Goal: Check status

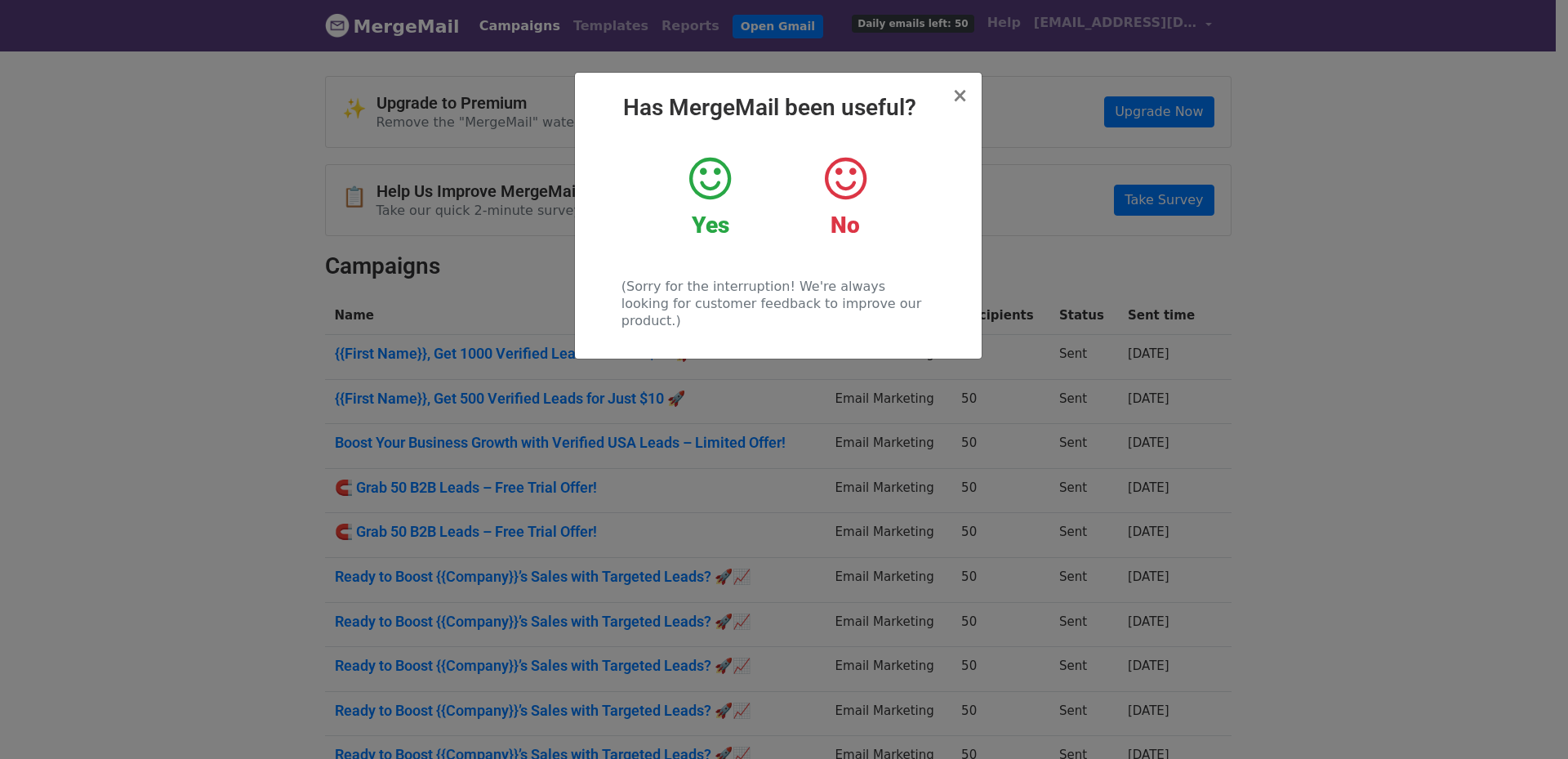
click at [971, 90] on div "× Has MergeMail been useful? Yes No (Sorry for the interruption! We're always l…" at bounding box center [778, 215] width 407 height 286
click at [957, 101] on span "×" at bounding box center [959, 96] width 16 height 23
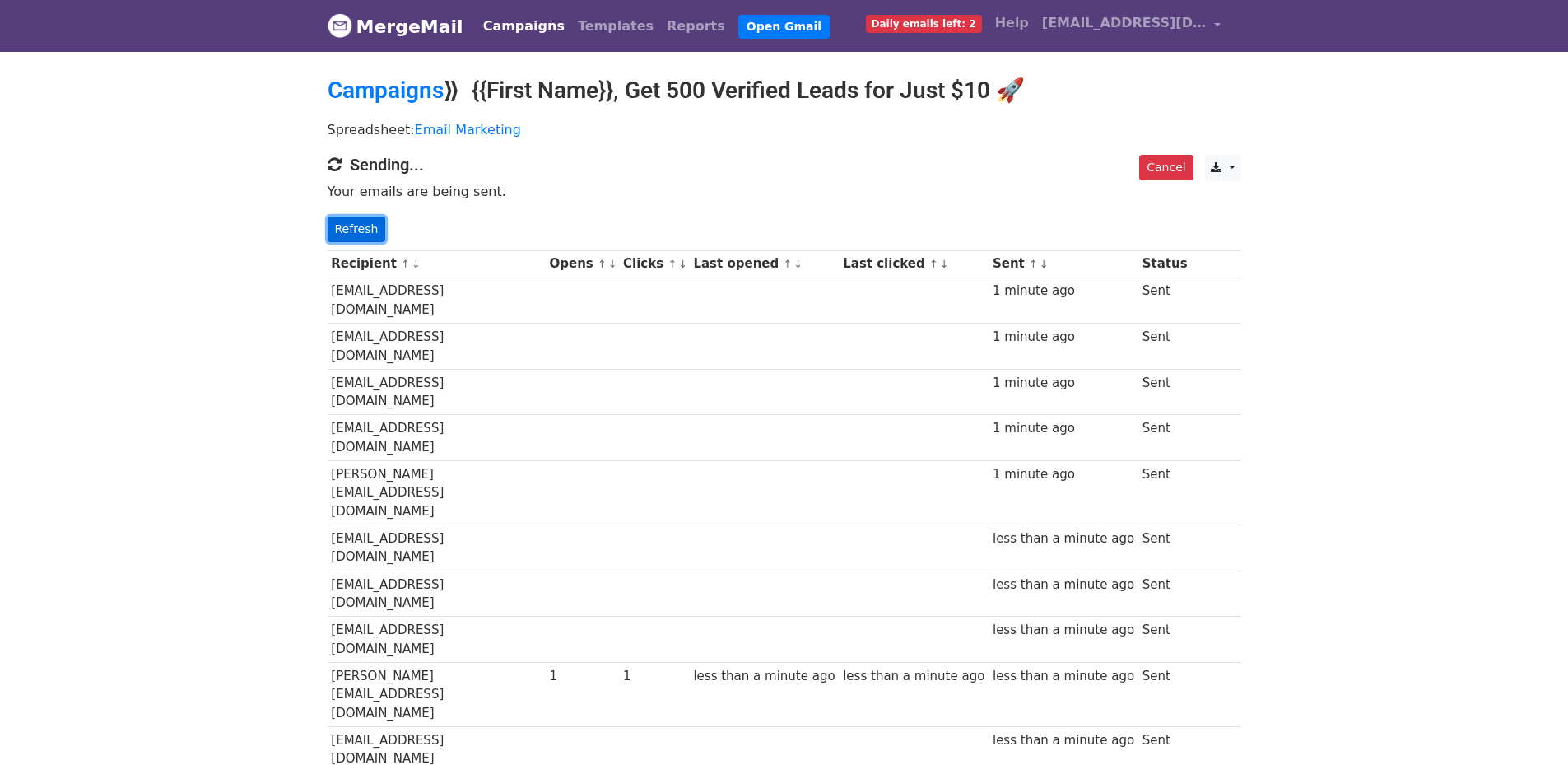
click at [349, 222] on link "Refresh" at bounding box center [357, 229] width 59 height 26
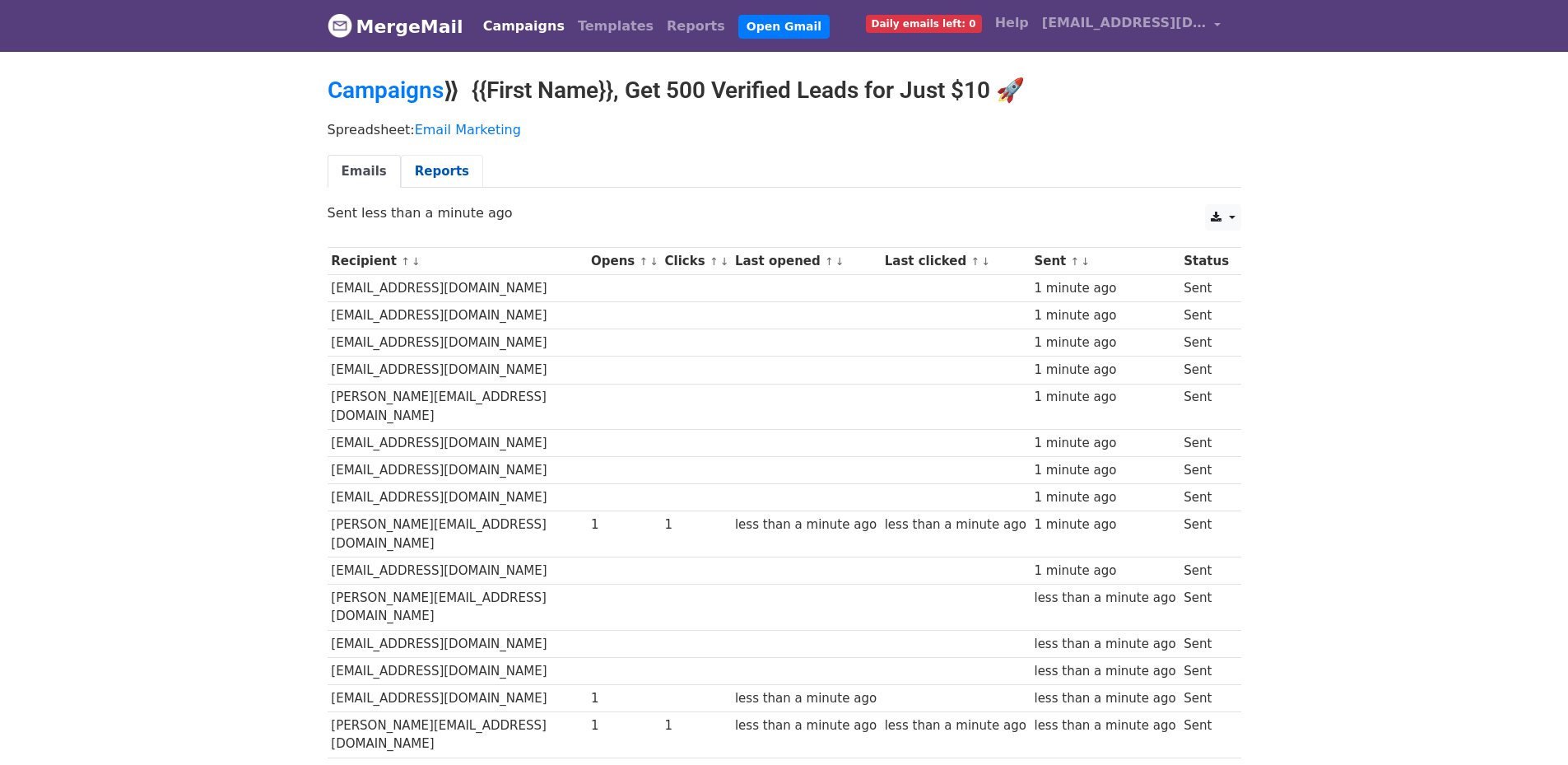
click at [428, 176] on link "Reports" at bounding box center [441, 171] width 82 height 34
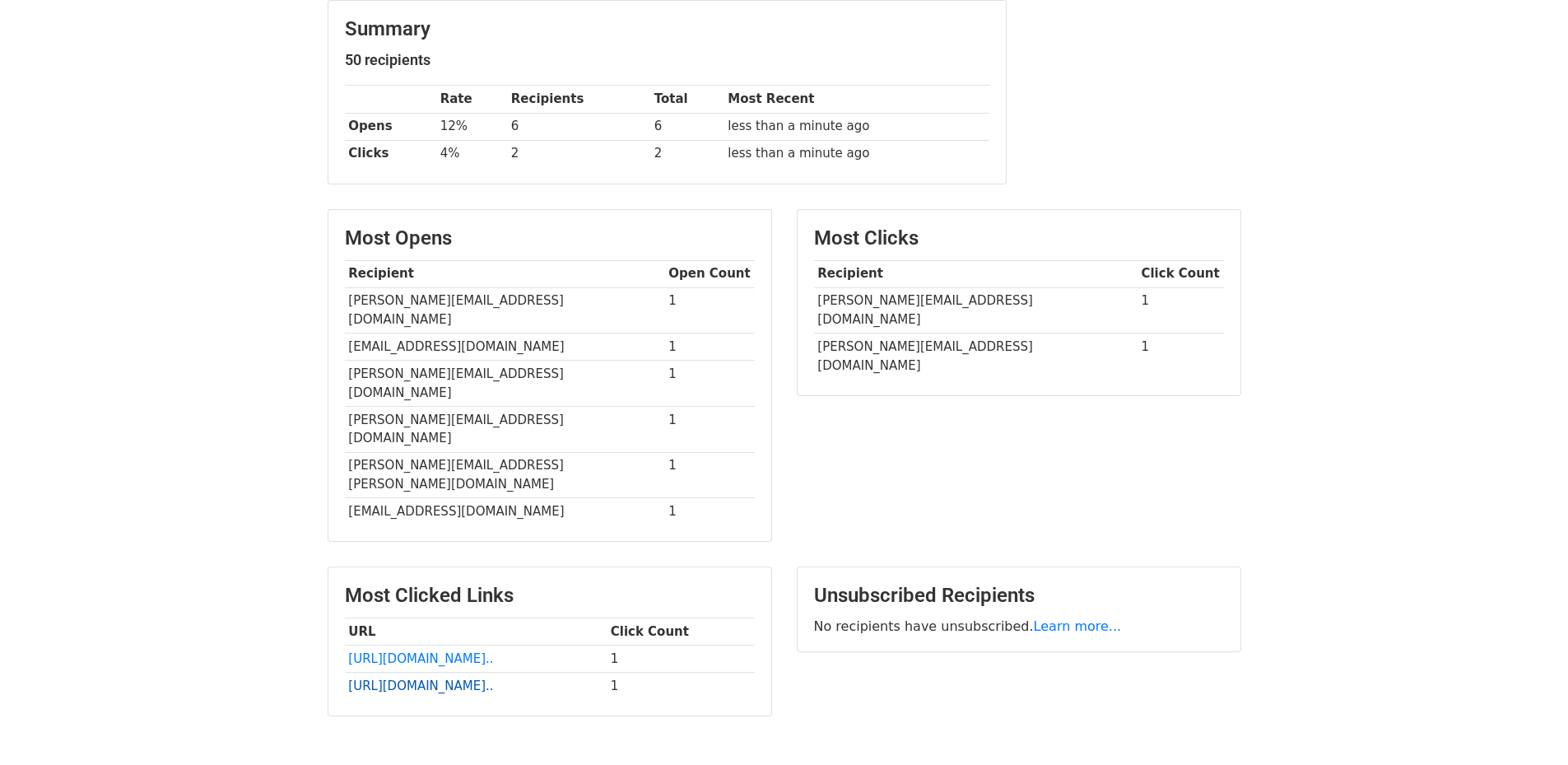
scroll to position [240, 0]
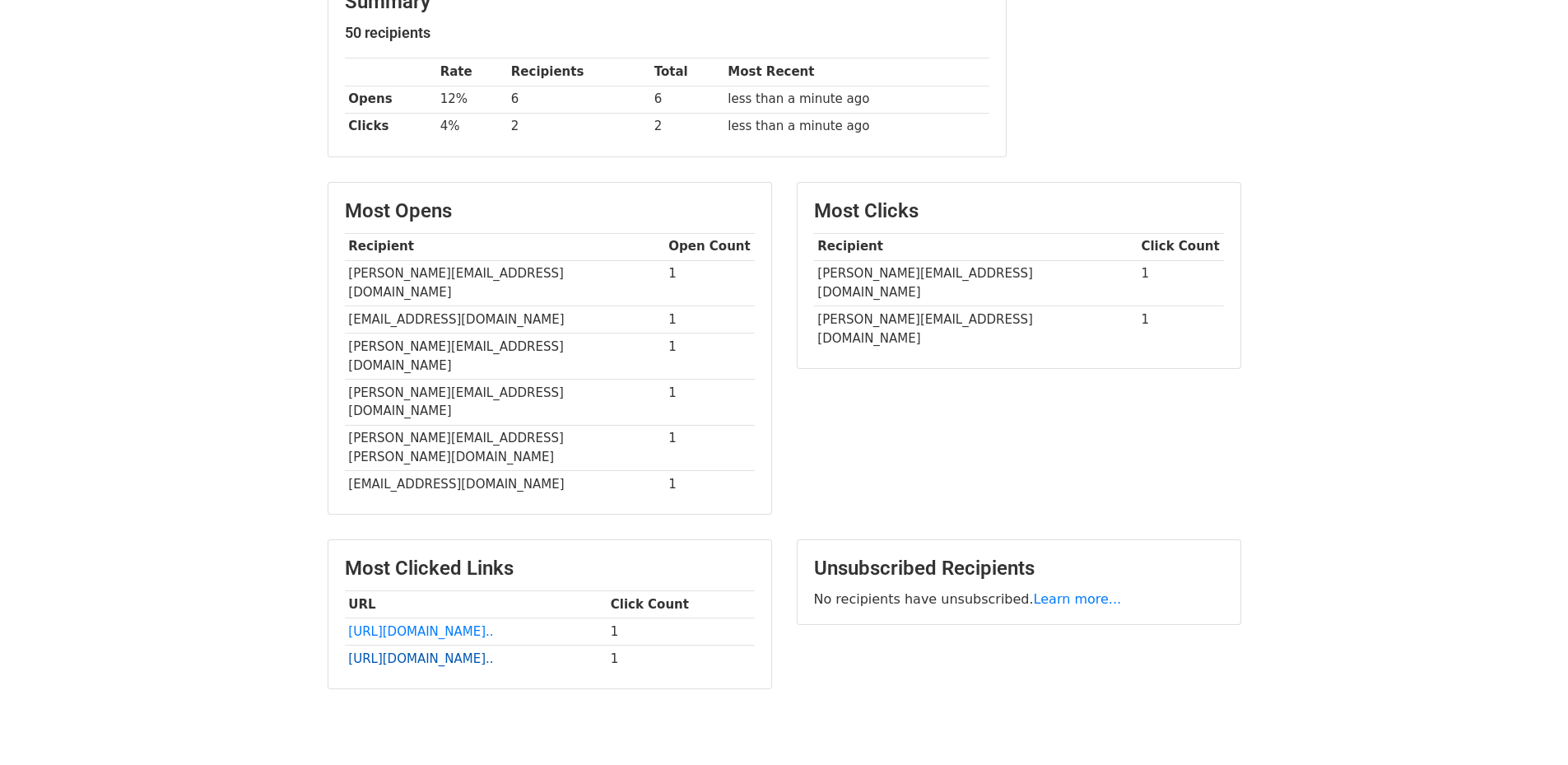
click at [449, 651] on link "https://www.fiverr.com/s/38..." at bounding box center [420, 659] width 145 height 15
